Goal: Task Accomplishment & Management: Use online tool/utility

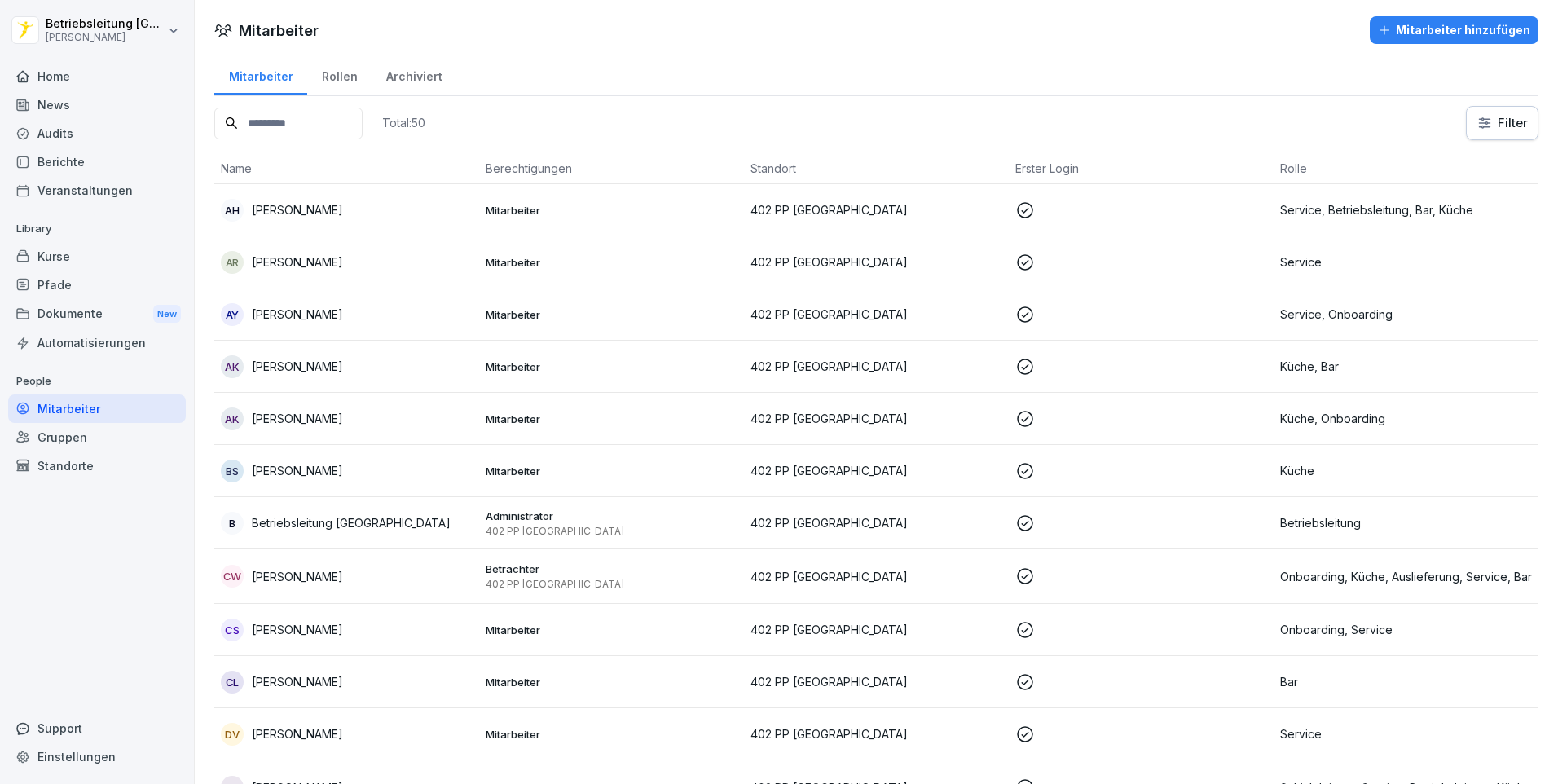
click at [294, 128] on input at bounding box center [288, 124] width 148 height 32
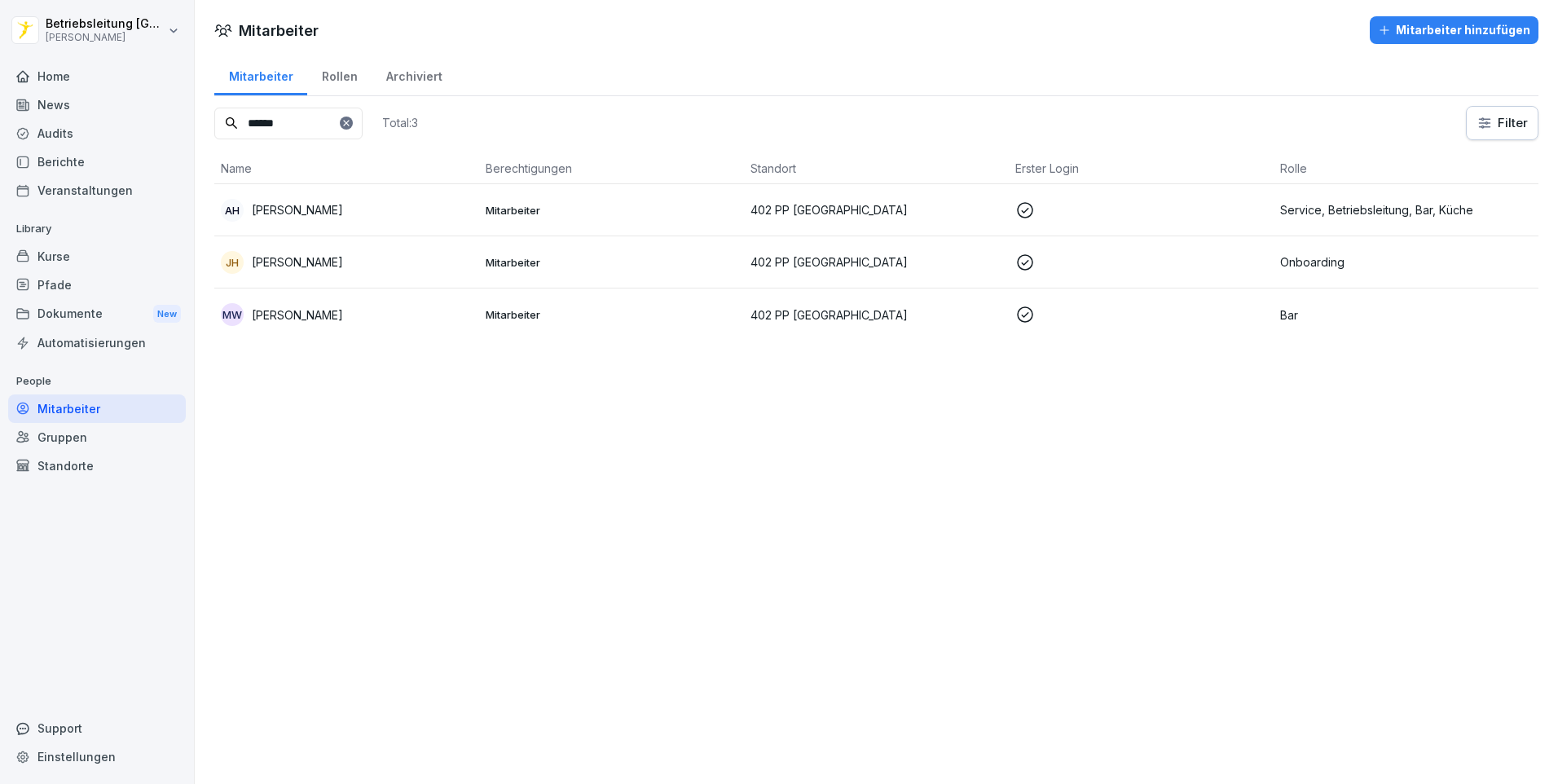
type input "******"
click at [343, 267] on p "[PERSON_NAME]" at bounding box center [297, 262] width 91 height 17
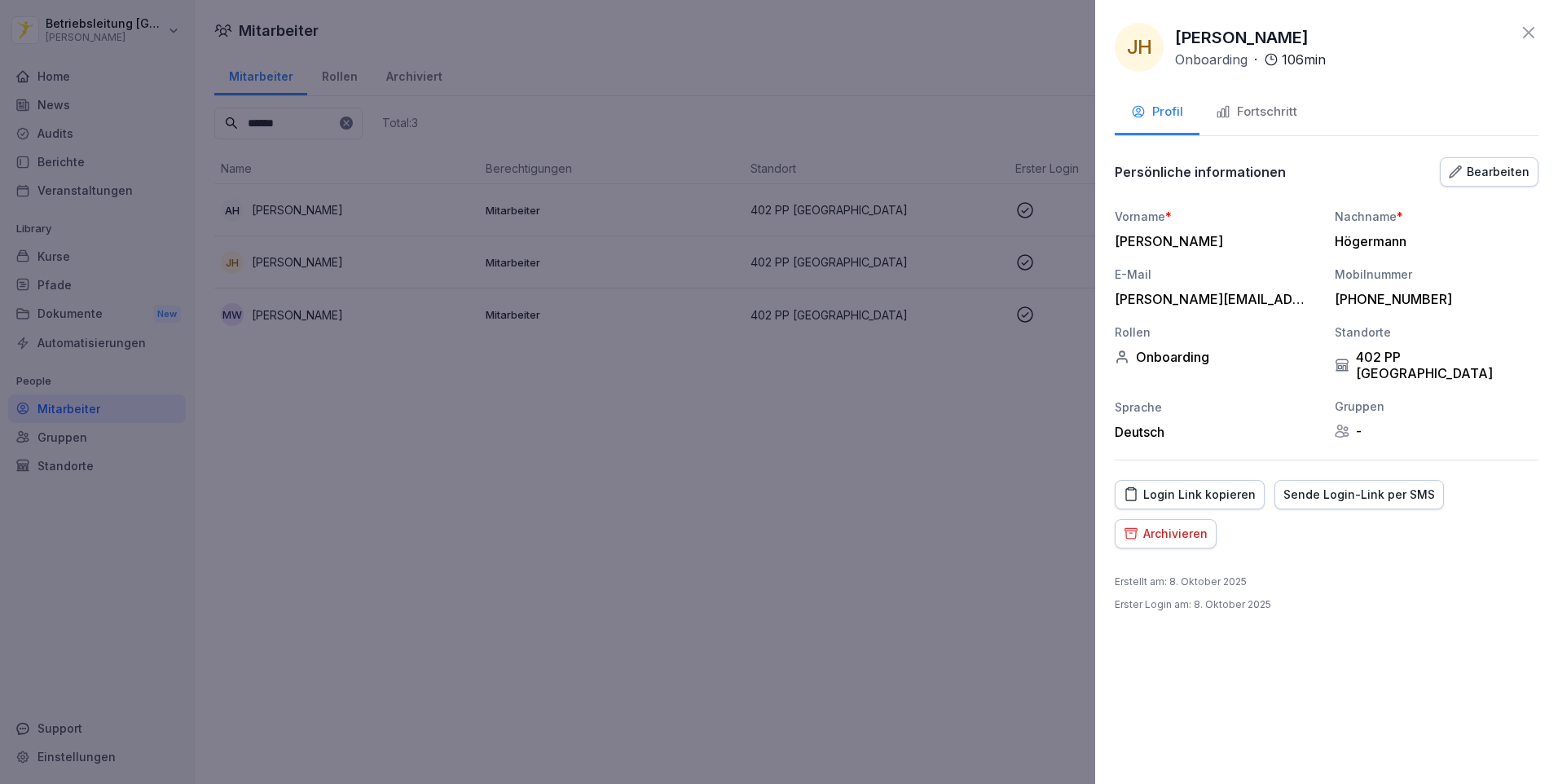
click at [1257, 118] on div "Fortschritt" at bounding box center [1257, 112] width 81 height 19
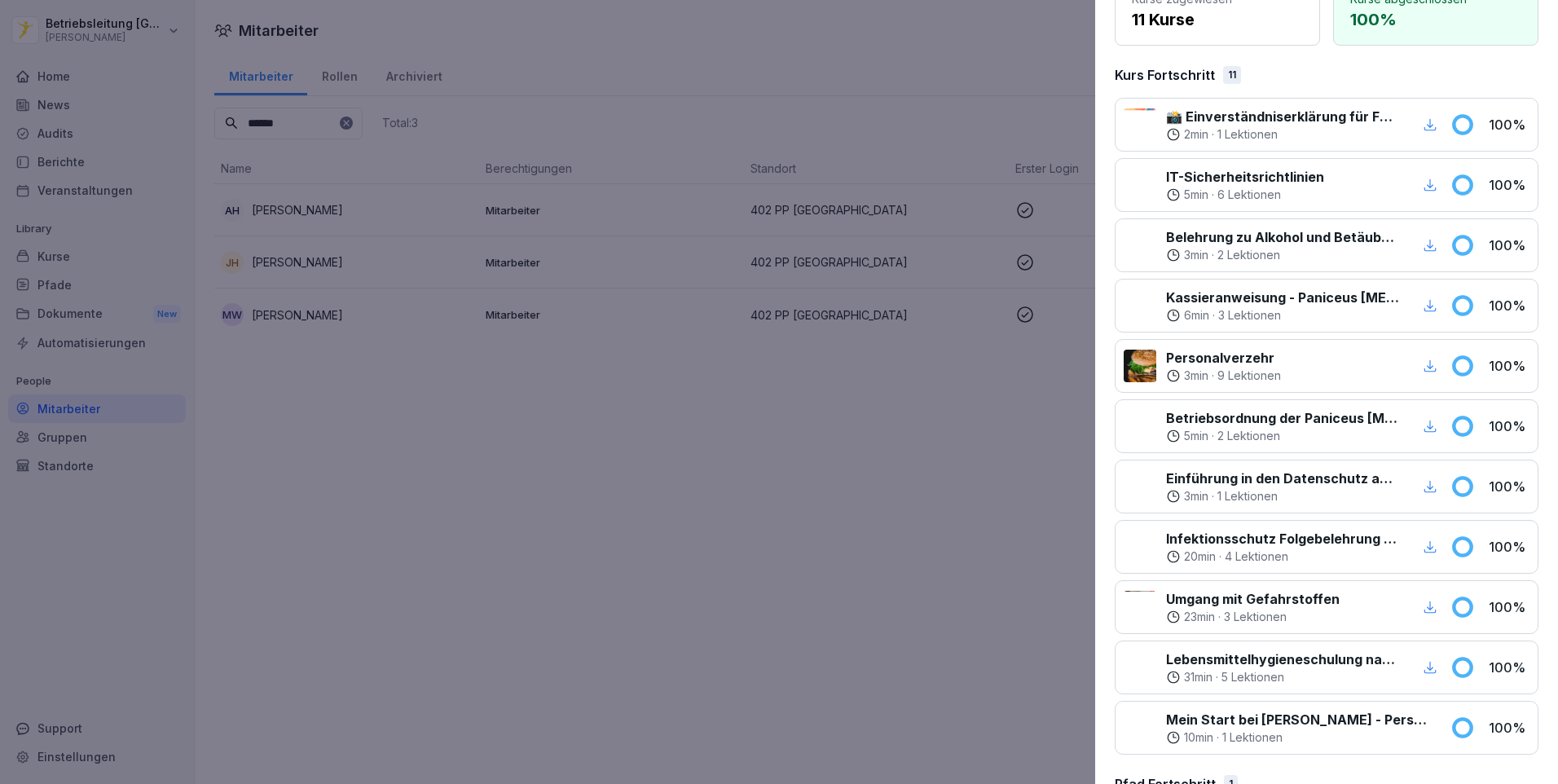
scroll to position [279, 0]
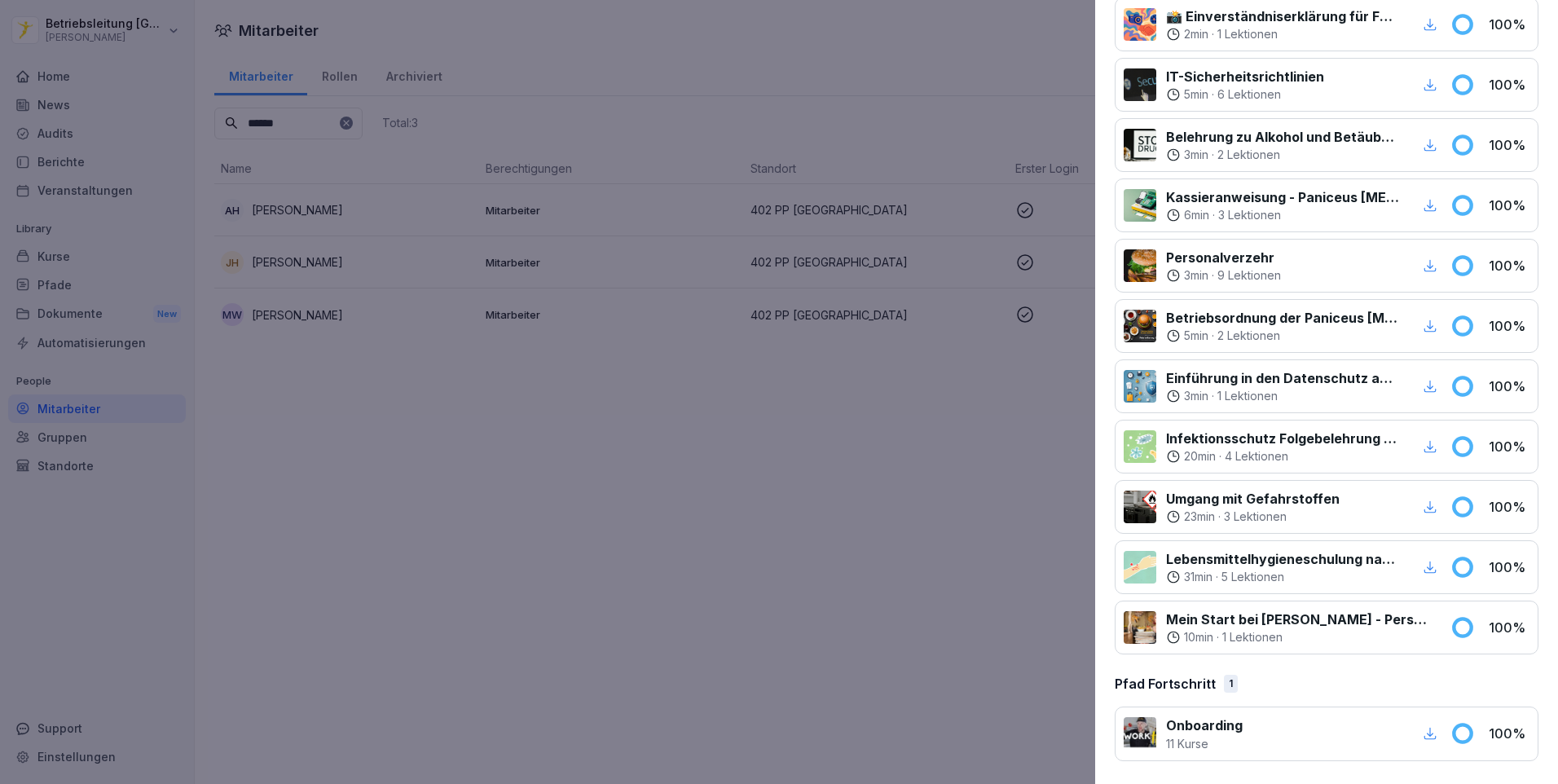
click at [1423, 735] on icon "button" at bounding box center [1429, 732] width 14 height 14
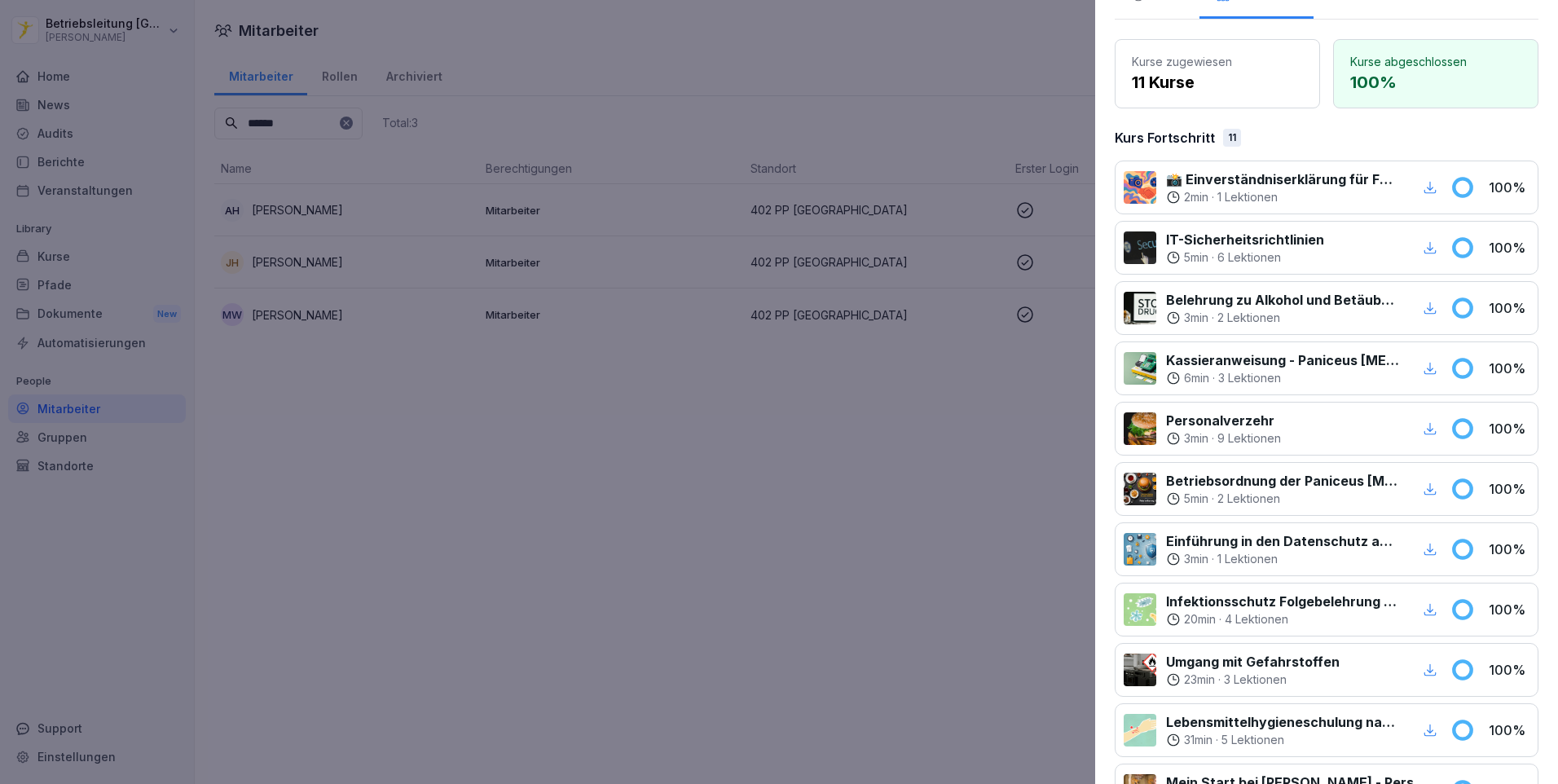
scroll to position [35, 0]
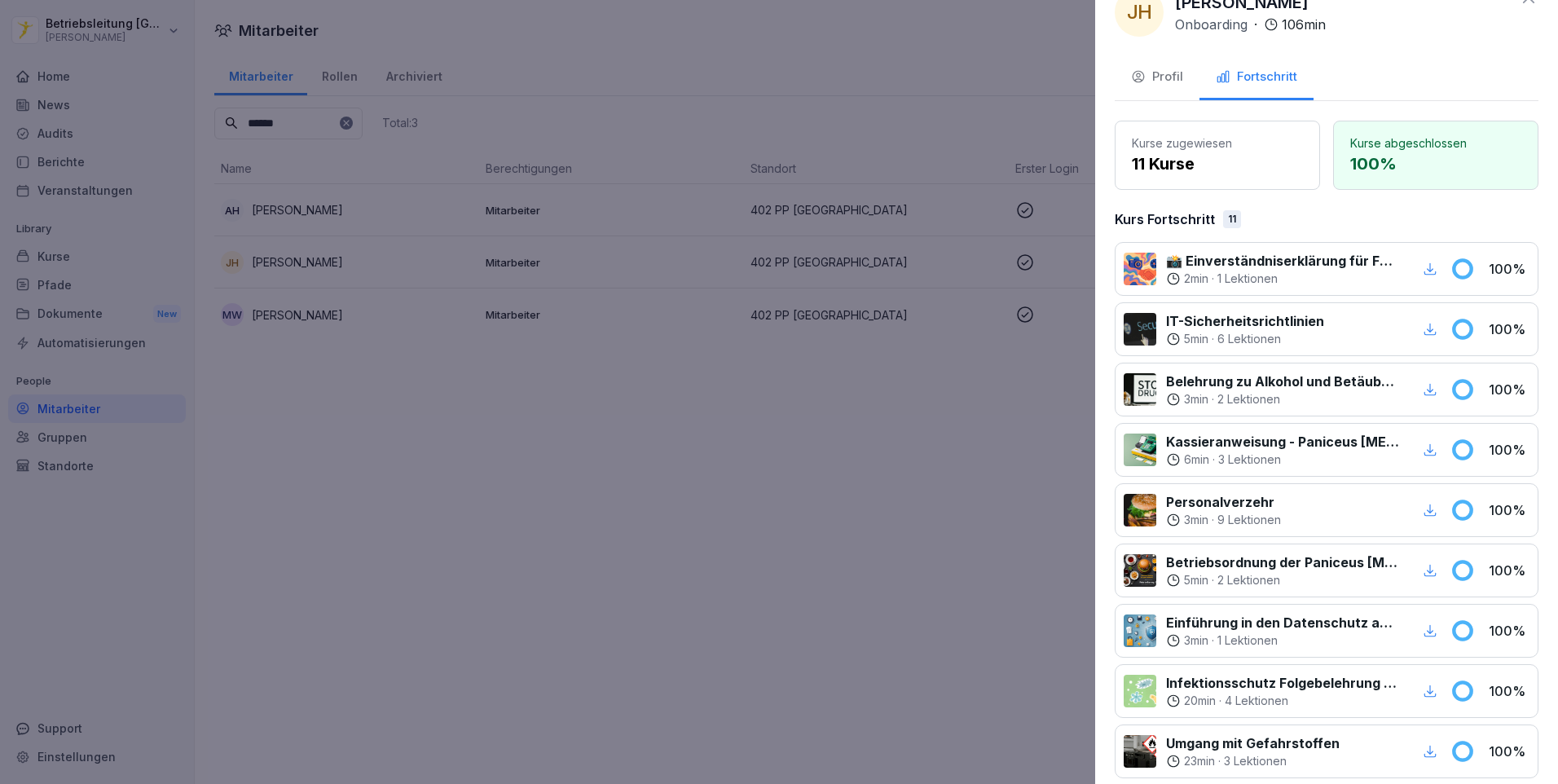
click at [1153, 79] on div "Profil" at bounding box center [1157, 77] width 52 height 19
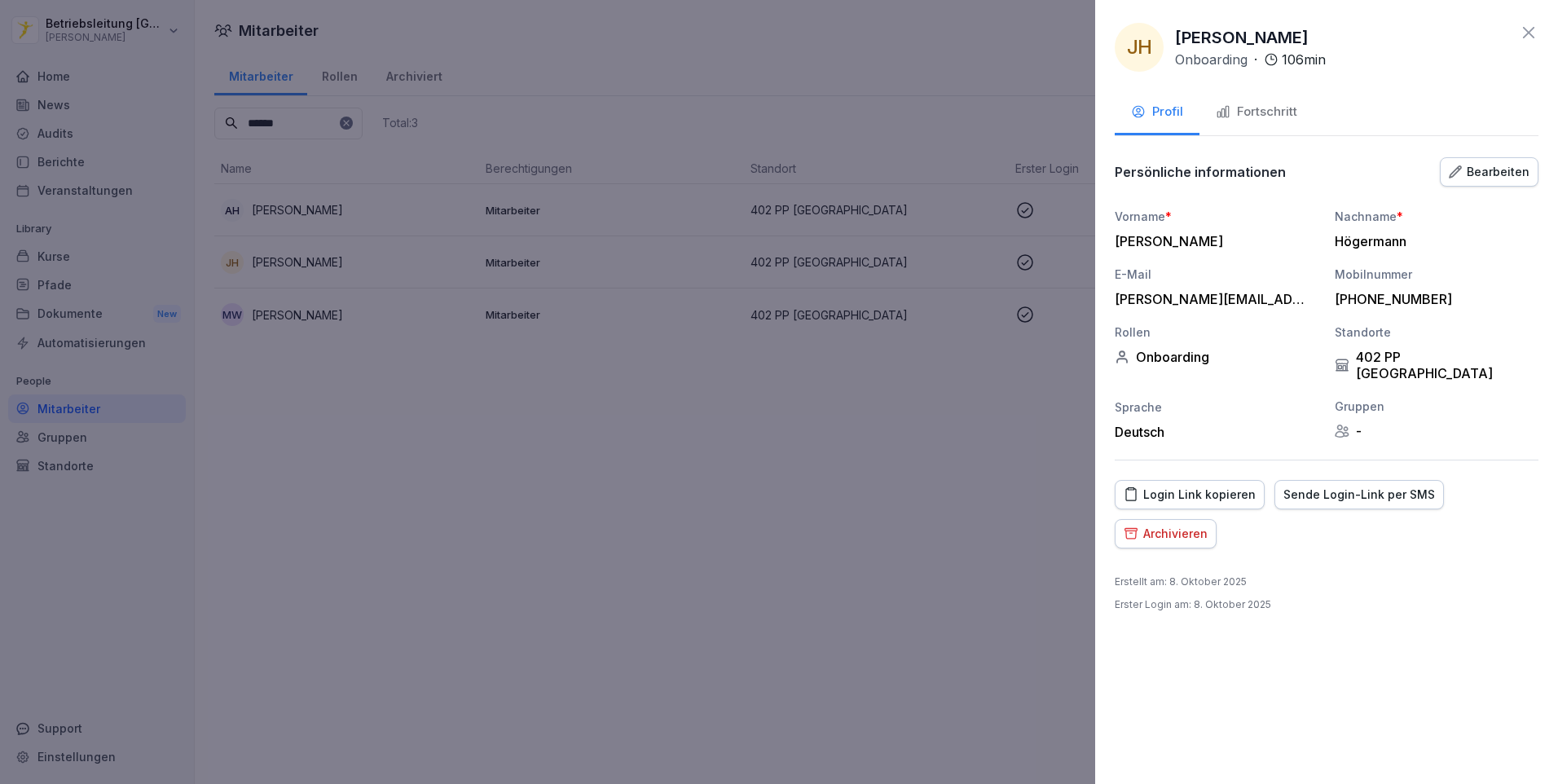
click at [711, 488] on div at bounding box center [779, 392] width 1558 height 784
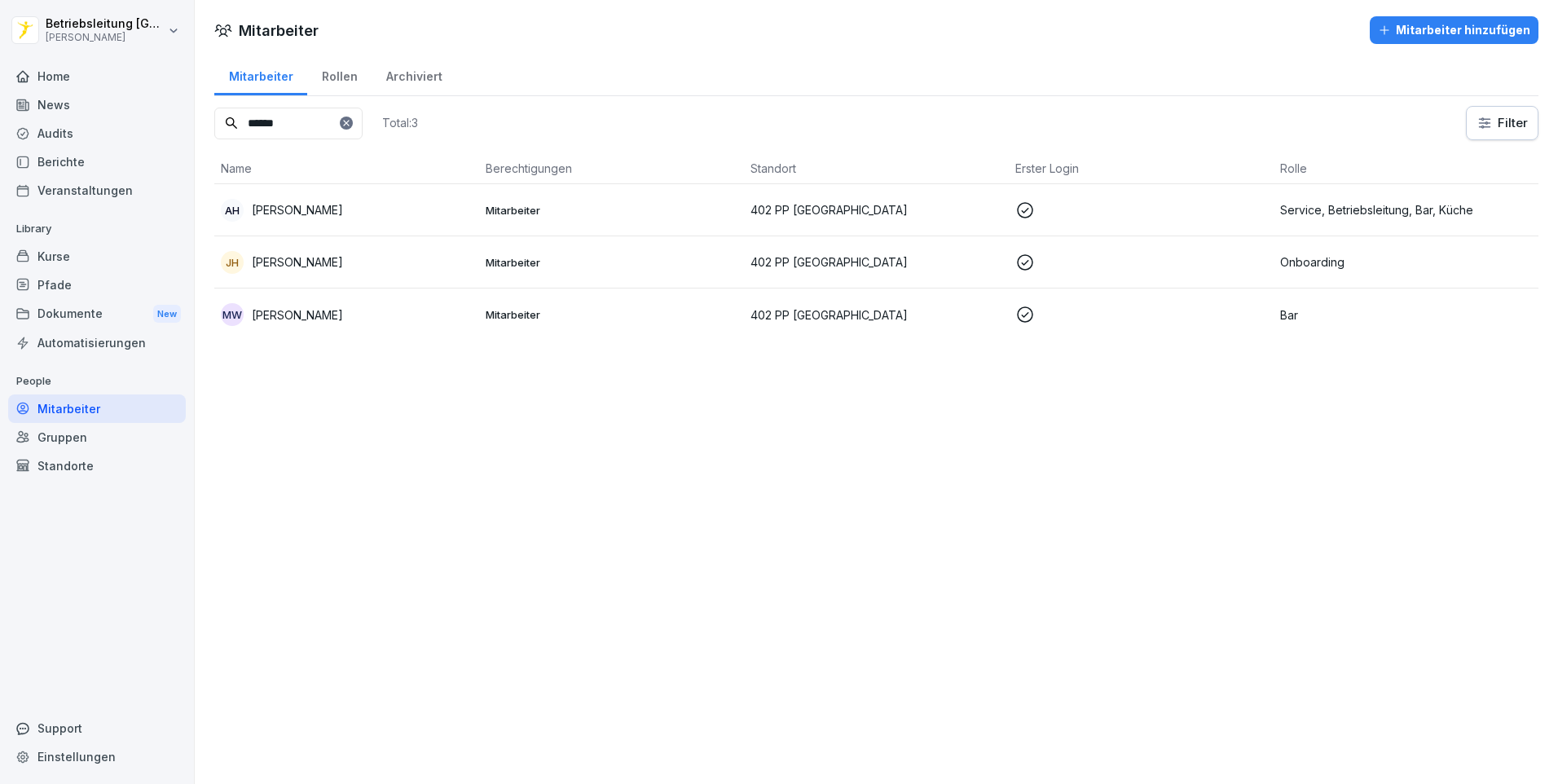
drag, startPoint x: 105, startPoint y: 295, endPoint x: 113, endPoint y: 291, distance: 8.9
click at [105, 295] on div "Pfade" at bounding box center [97, 284] width 178 height 29
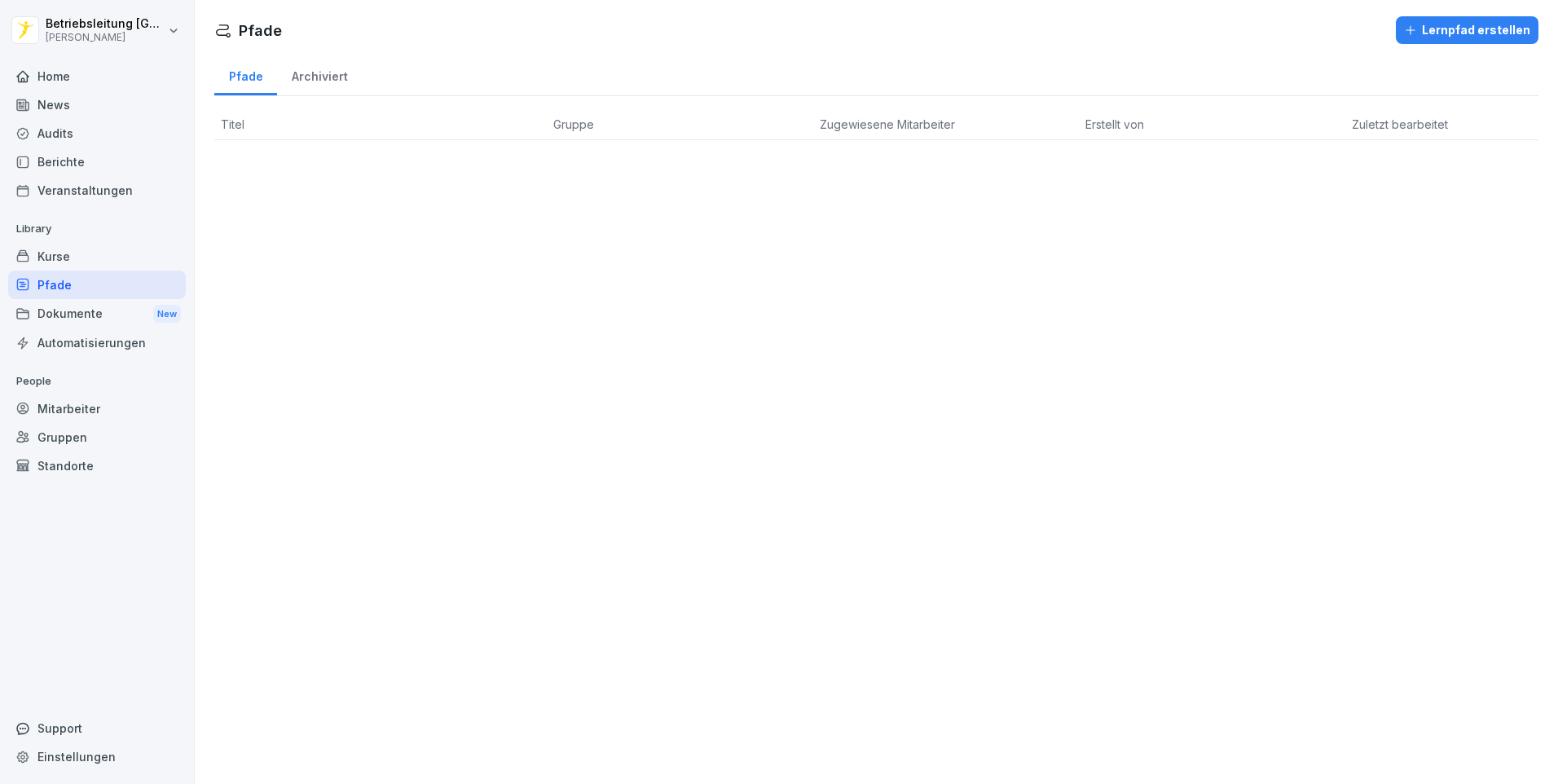
click at [86, 266] on div "Kurse" at bounding box center [97, 257] width 178 height 29
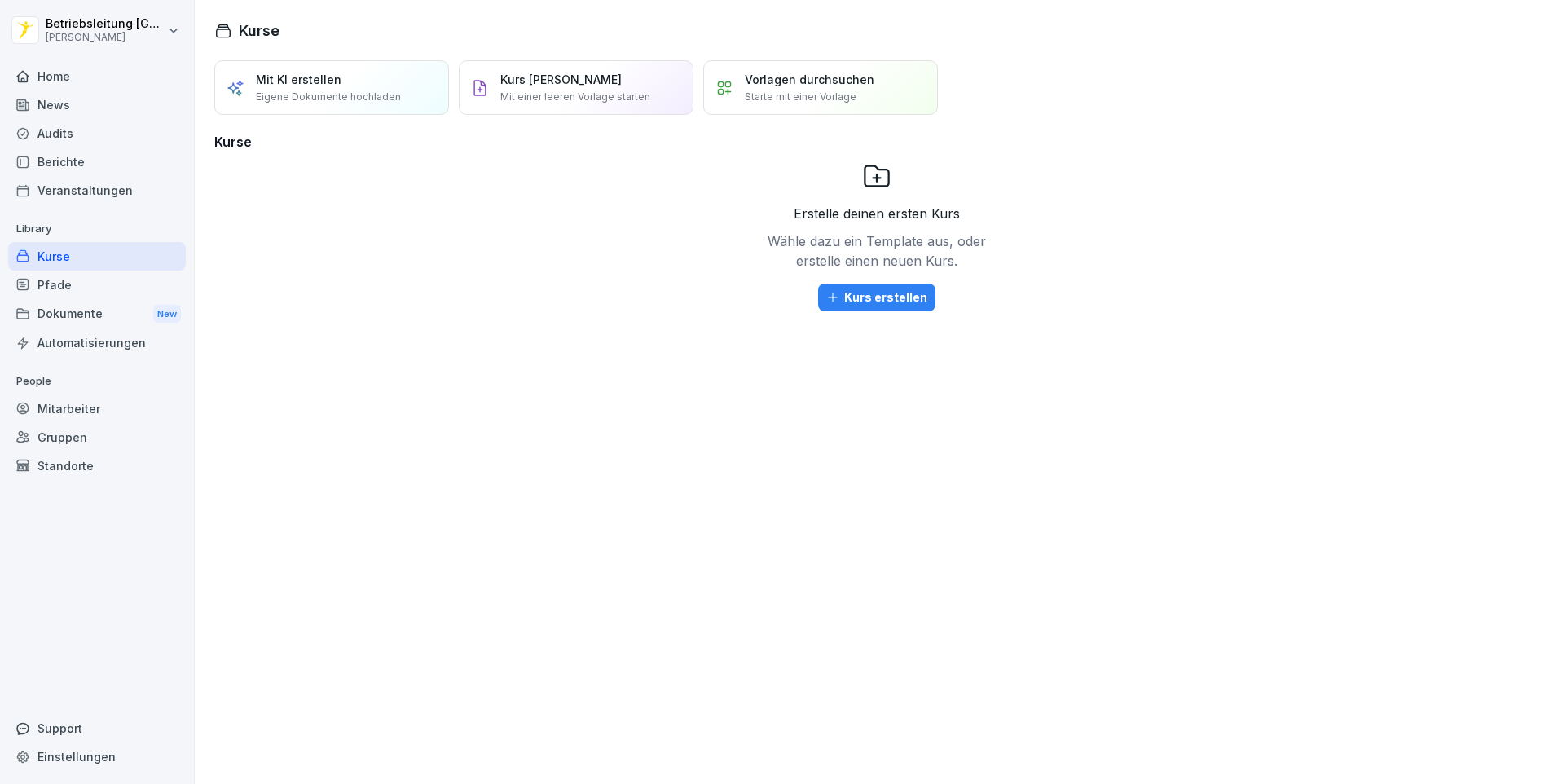
click at [87, 122] on div "Audits" at bounding box center [97, 133] width 178 height 29
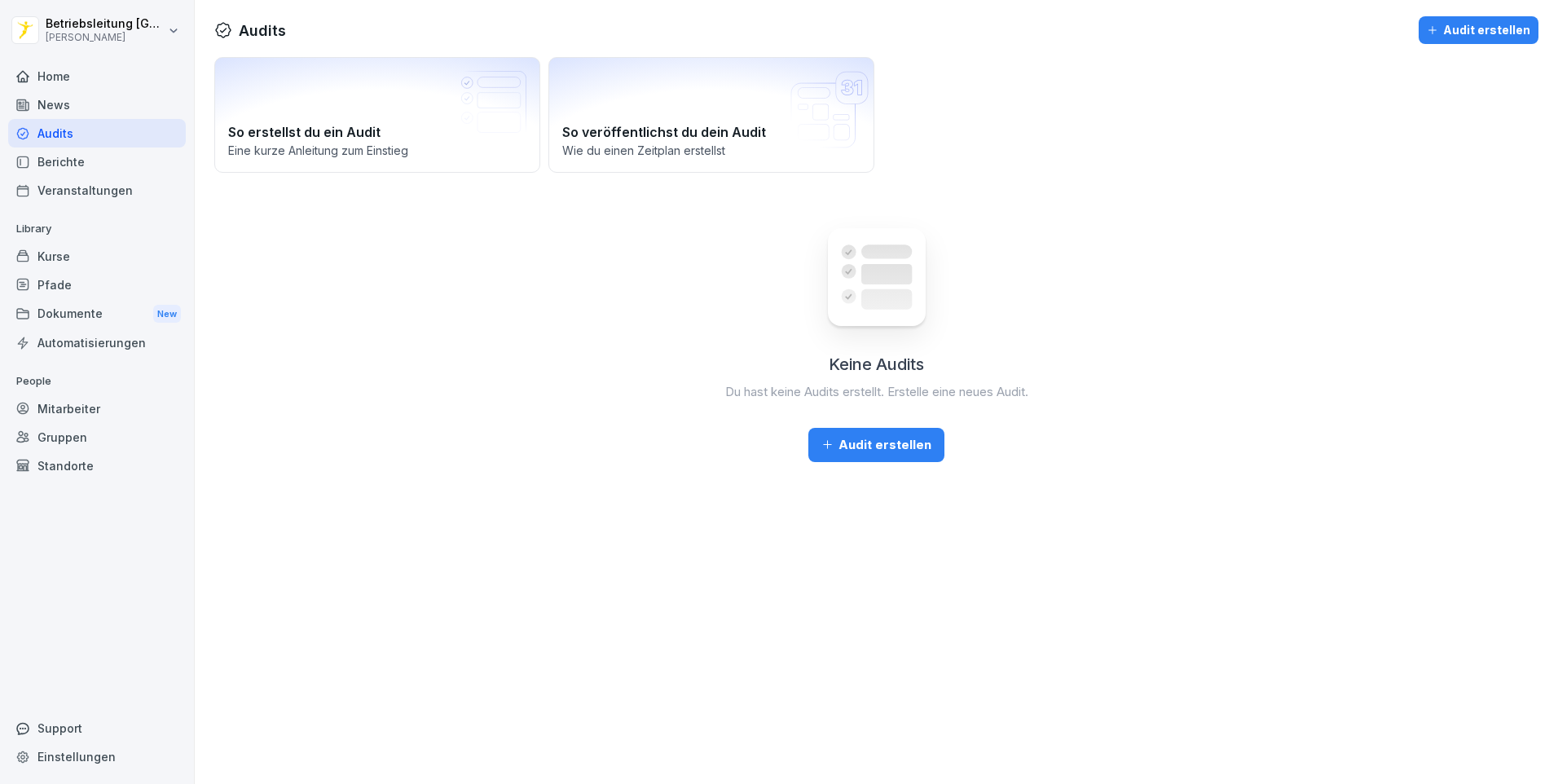
click at [80, 162] on div "Berichte" at bounding box center [97, 162] width 178 height 29
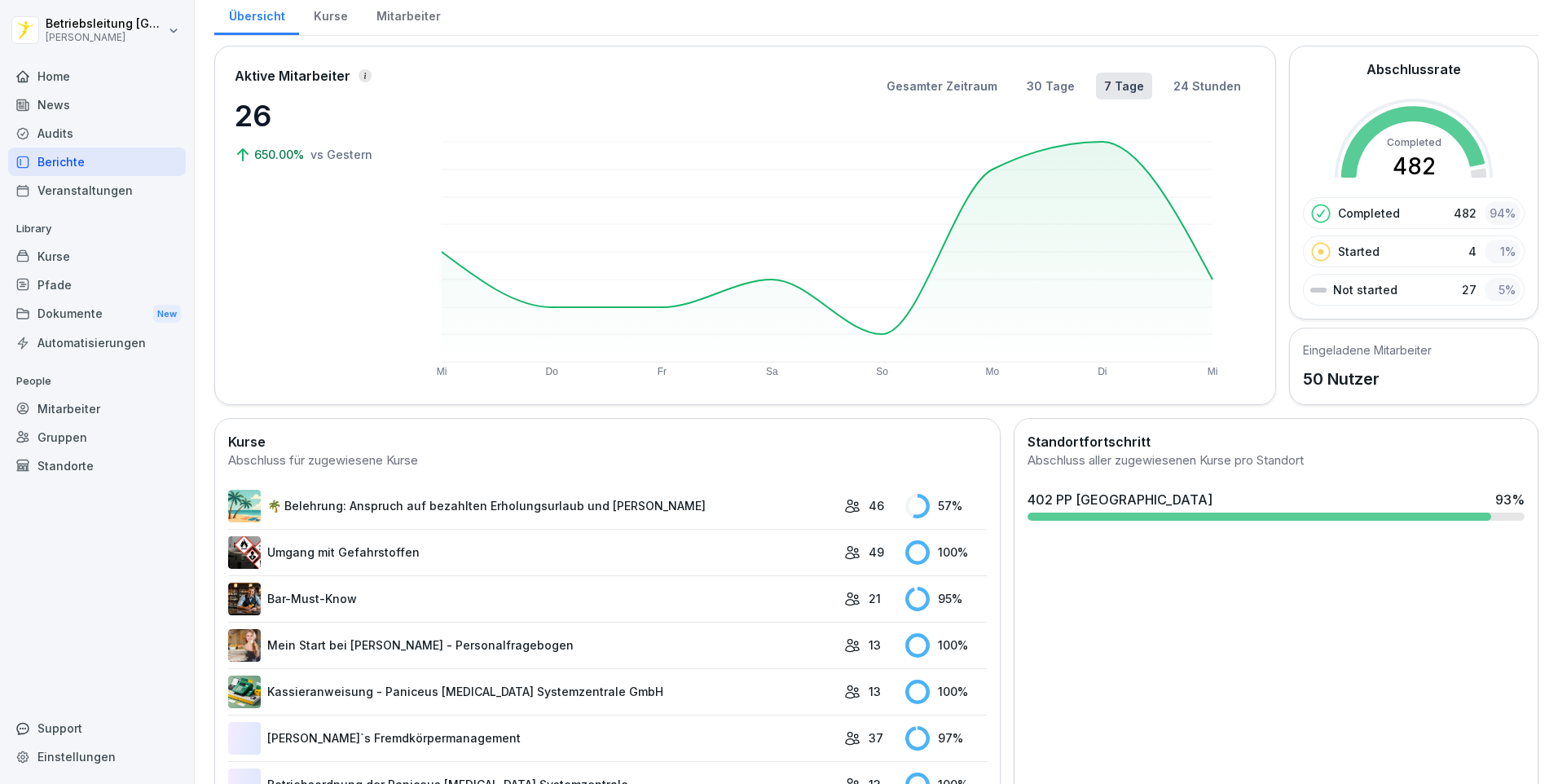
scroll to position [81, 0]
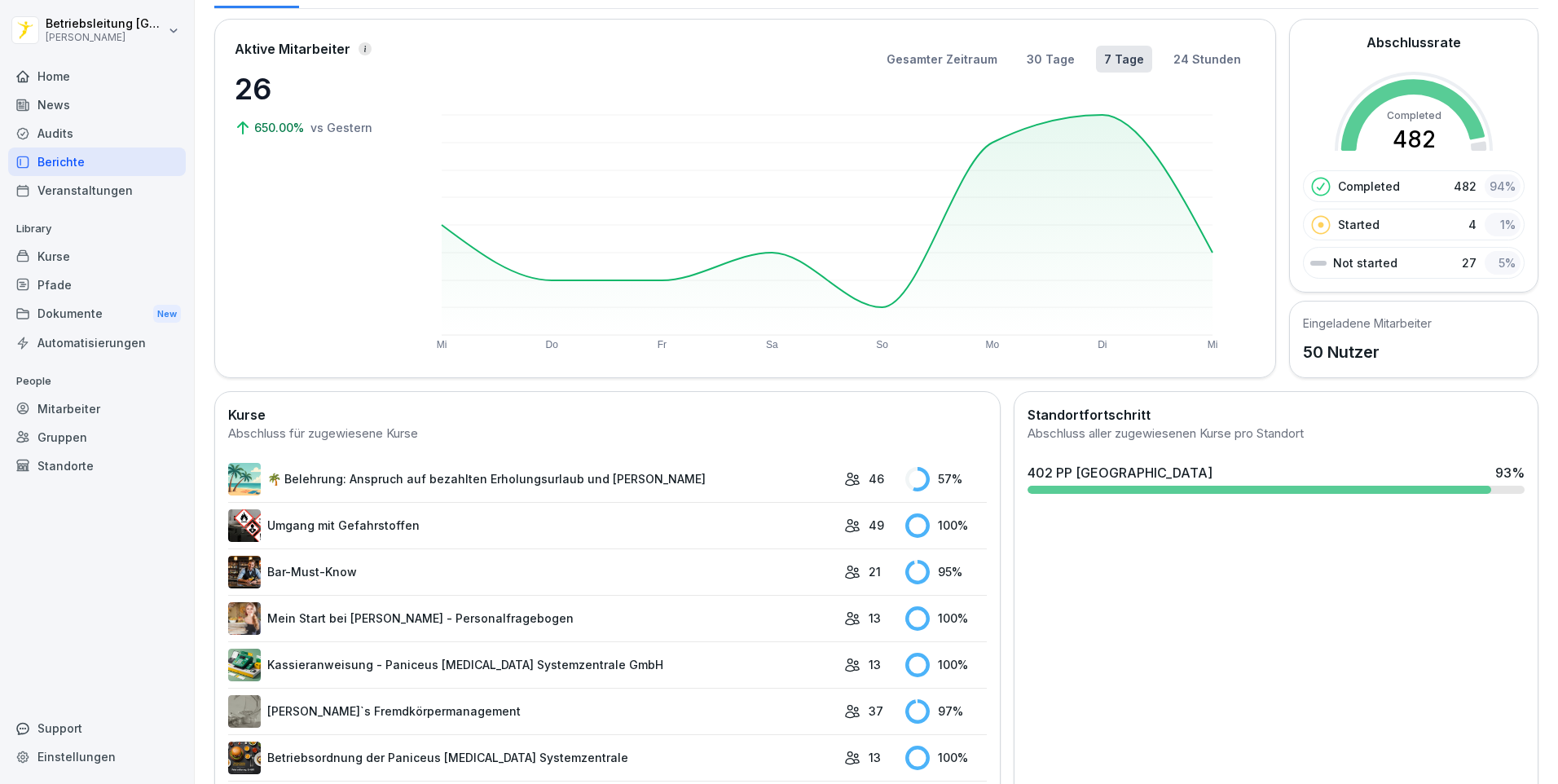
click at [749, 610] on link "Mein Start bei [PERSON_NAME] - Personalfragebogen" at bounding box center [532, 618] width 608 height 32
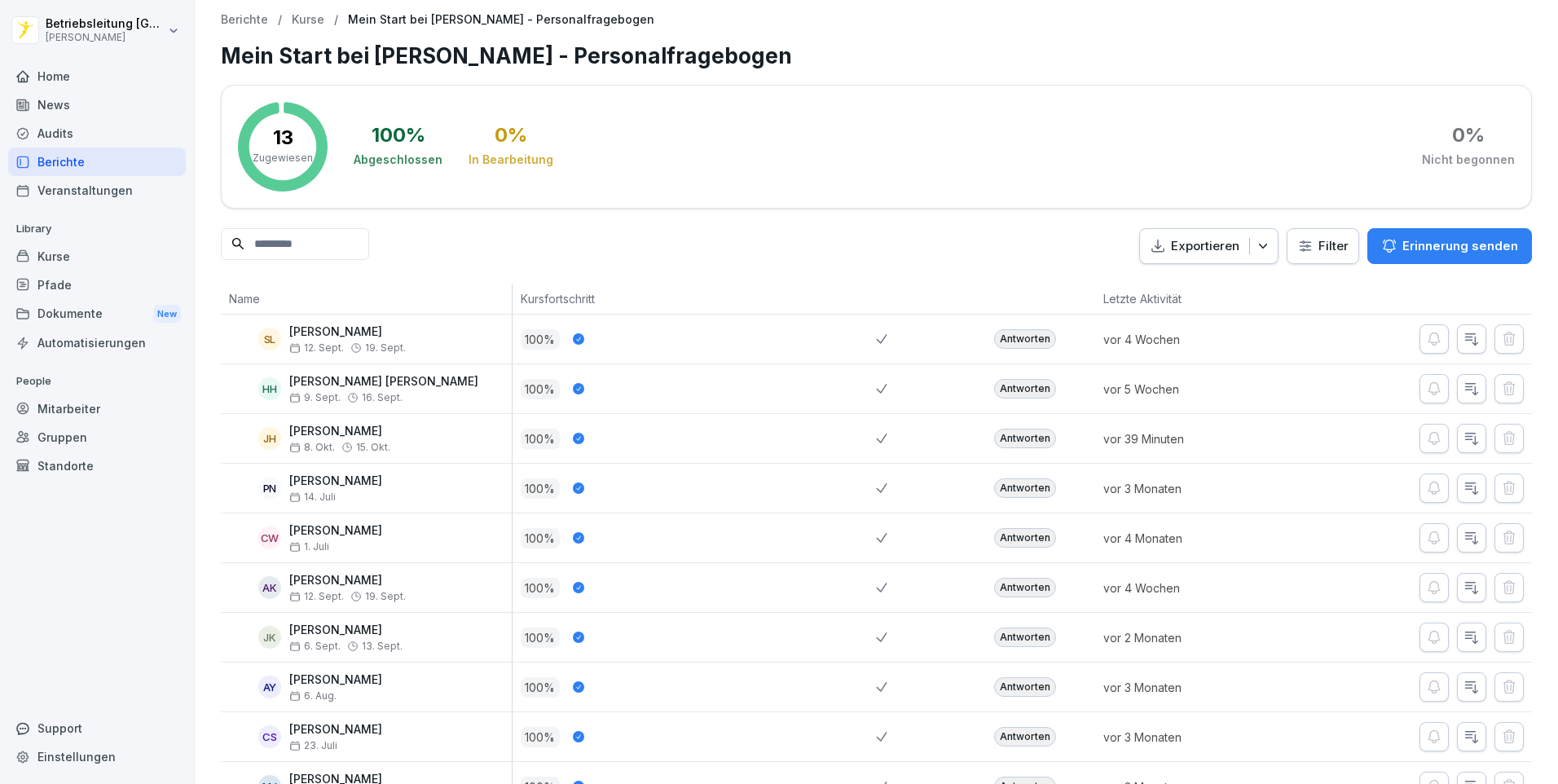
click at [997, 435] on div "Antworten" at bounding box center [1025, 438] width 62 height 19
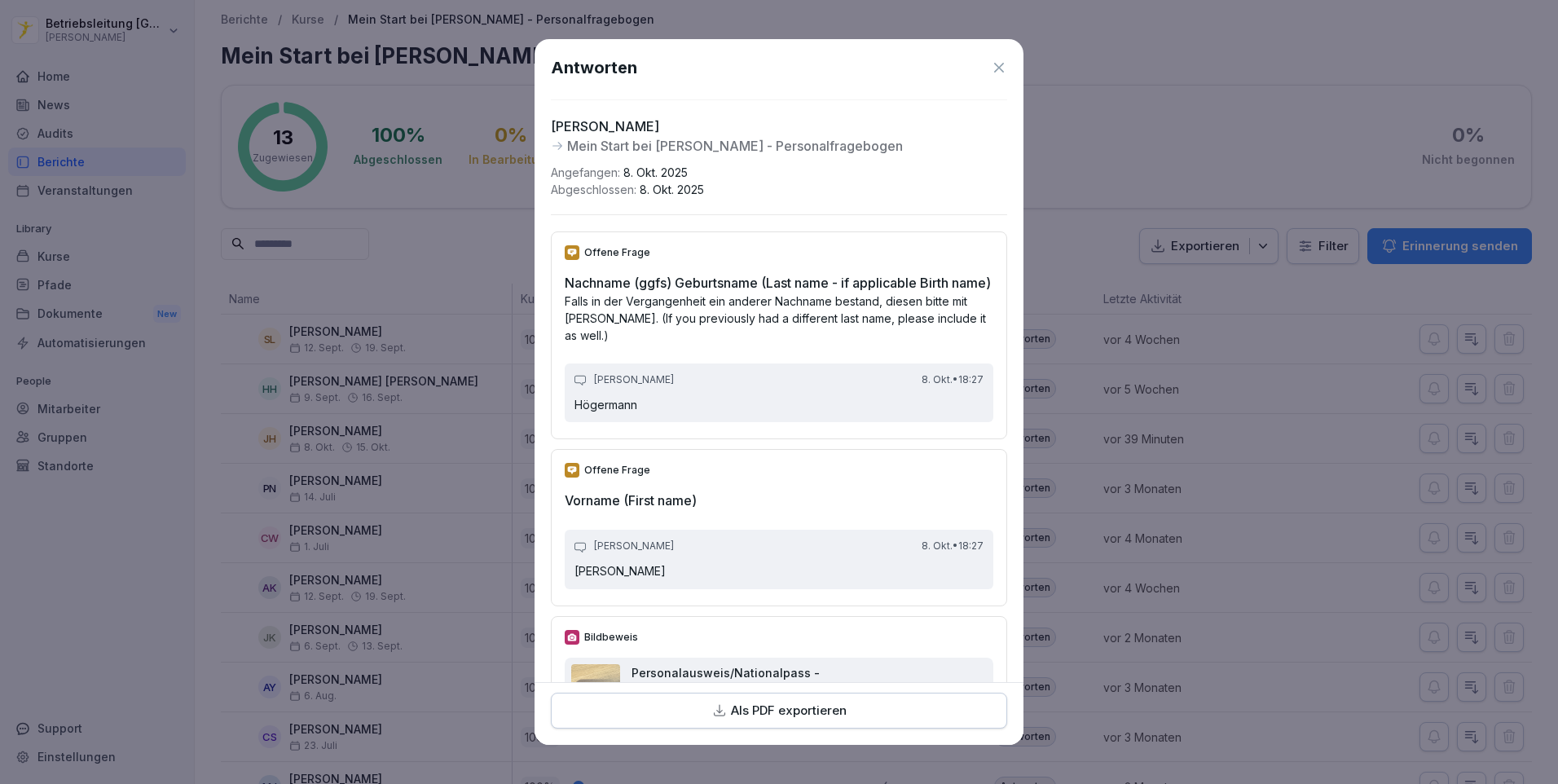
click at [748, 701] on p "Als PDF exportieren" at bounding box center [788, 709] width 116 height 19
